Goal: Transaction & Acquisition: Download file/media

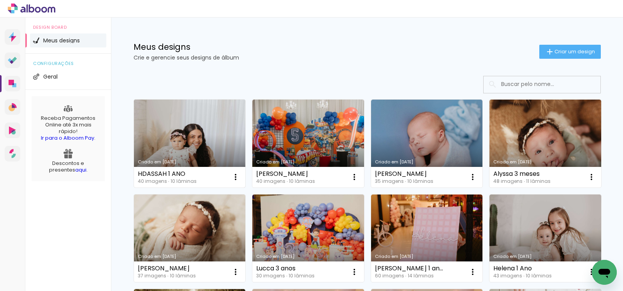
click at [208, 129] on link "Criado em [DATE]" at bounding box center [190, 144] width 112 height 88
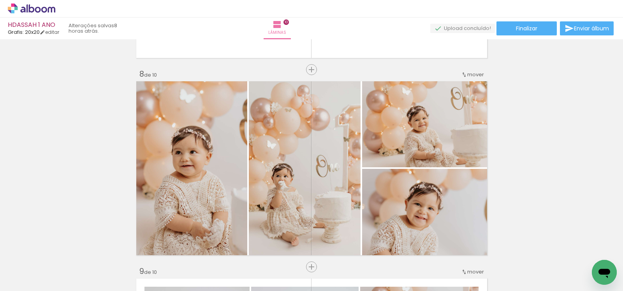
scroll to position [1357, 0]
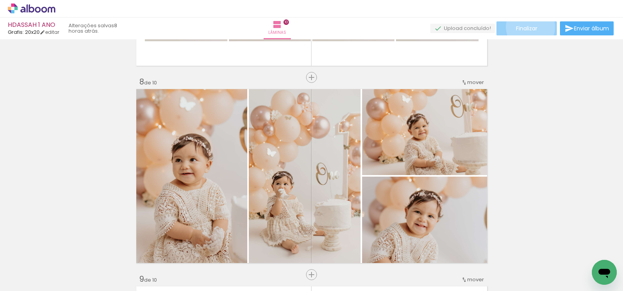
click at [528, 27] on span "Finalizar" at bounding box center [526, 28] width 21 height 5
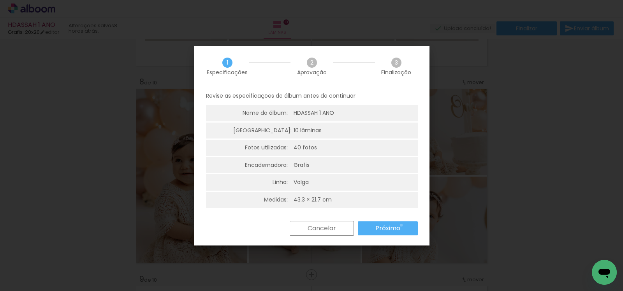
click at [401, 225] on paper-button "Próximo" at bounding box center [388, 229] width 60 height 14
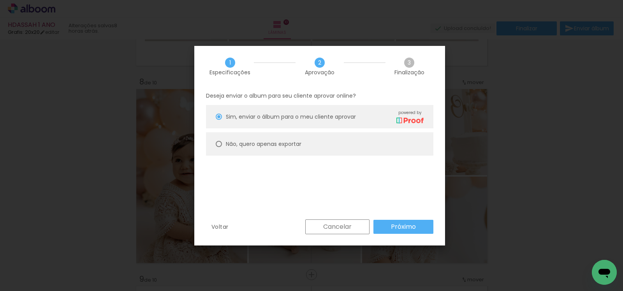
click at [361, 142] on paper-radio-button "Não, quero apenas exportar" at bounding box center [319, 143] width 227 height 23
type paper-radio-button "on"
click at [0, 0] on slot "Próximo" at bounding box center [0, 0] width 0 height 0
type input "Alta, 300 DPI"
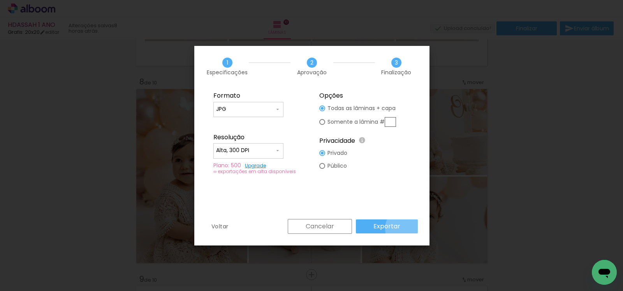
click at [408, 229] on paper-button "Exportar" at bounding box center [387, 227] width 62 height 14
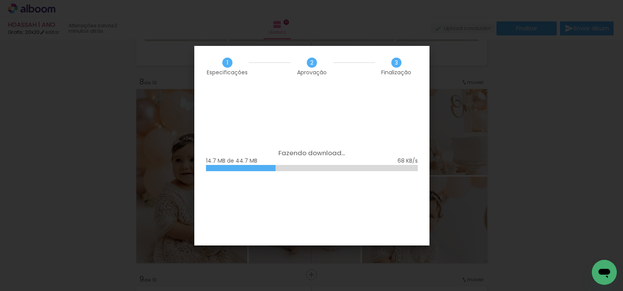
click at [419, 169] on div "Fazendo download... 14.7 MB de 44.7 MB" at bounding box center [311, 166] width 235 height 159
click at [420, 172] on div "Fazendo download... 20.8 MB de 44.7 MB" at bounding box center [311, 166] width 235 height 159
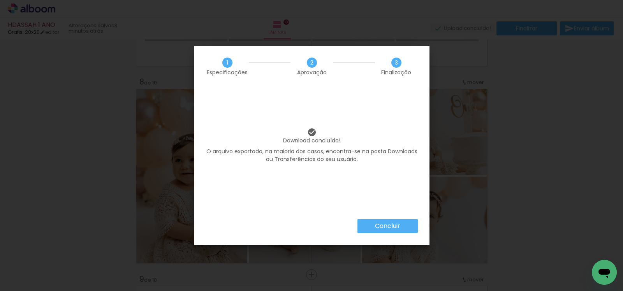
click at [0, 0] on slot "Concluir" at bounding box center [0, 0] width 0 height 0
